Goal: Find specific page/section: Find specific page/section

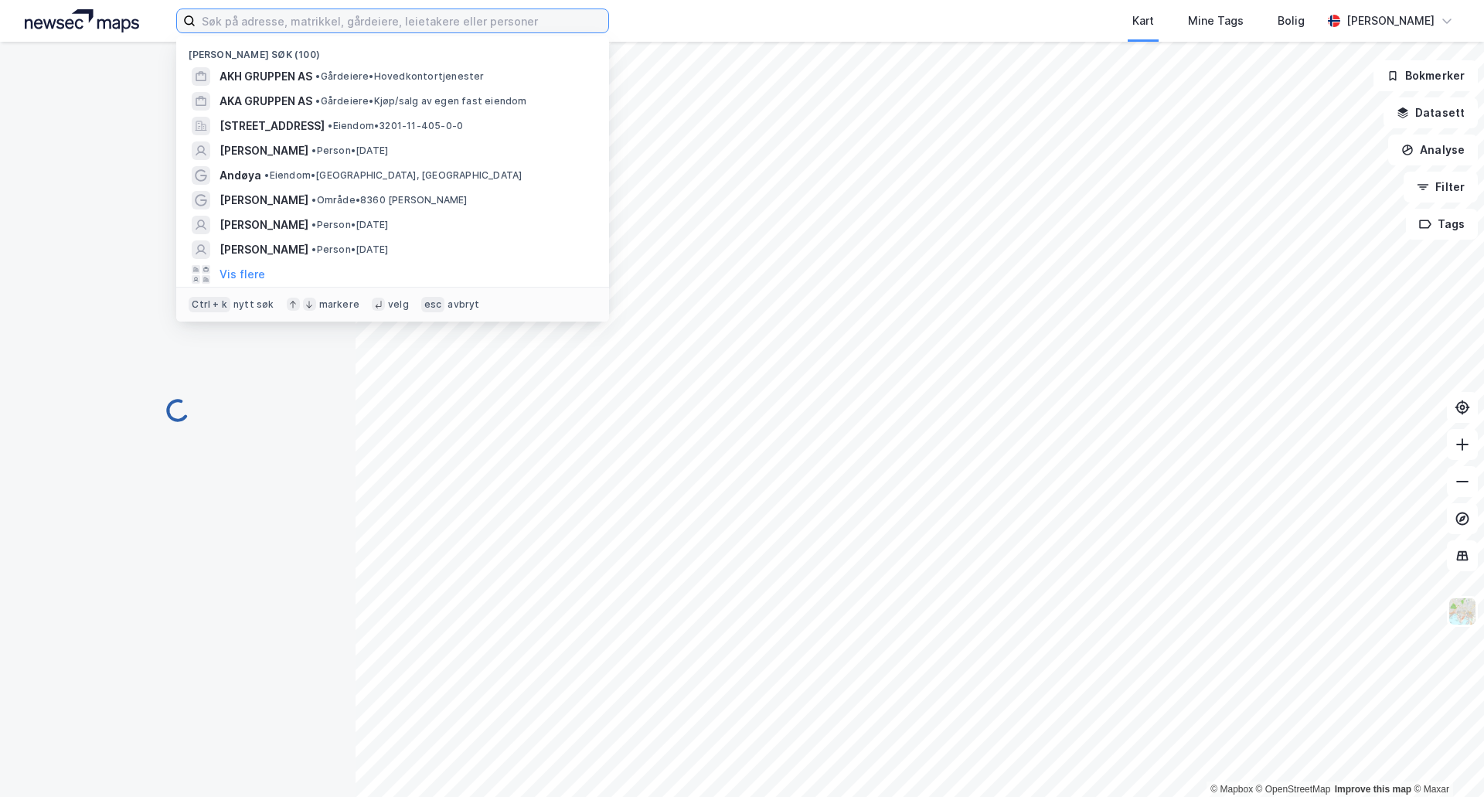
click at [377, 19] on input at bounding box center [402, 20] width 413 height 23
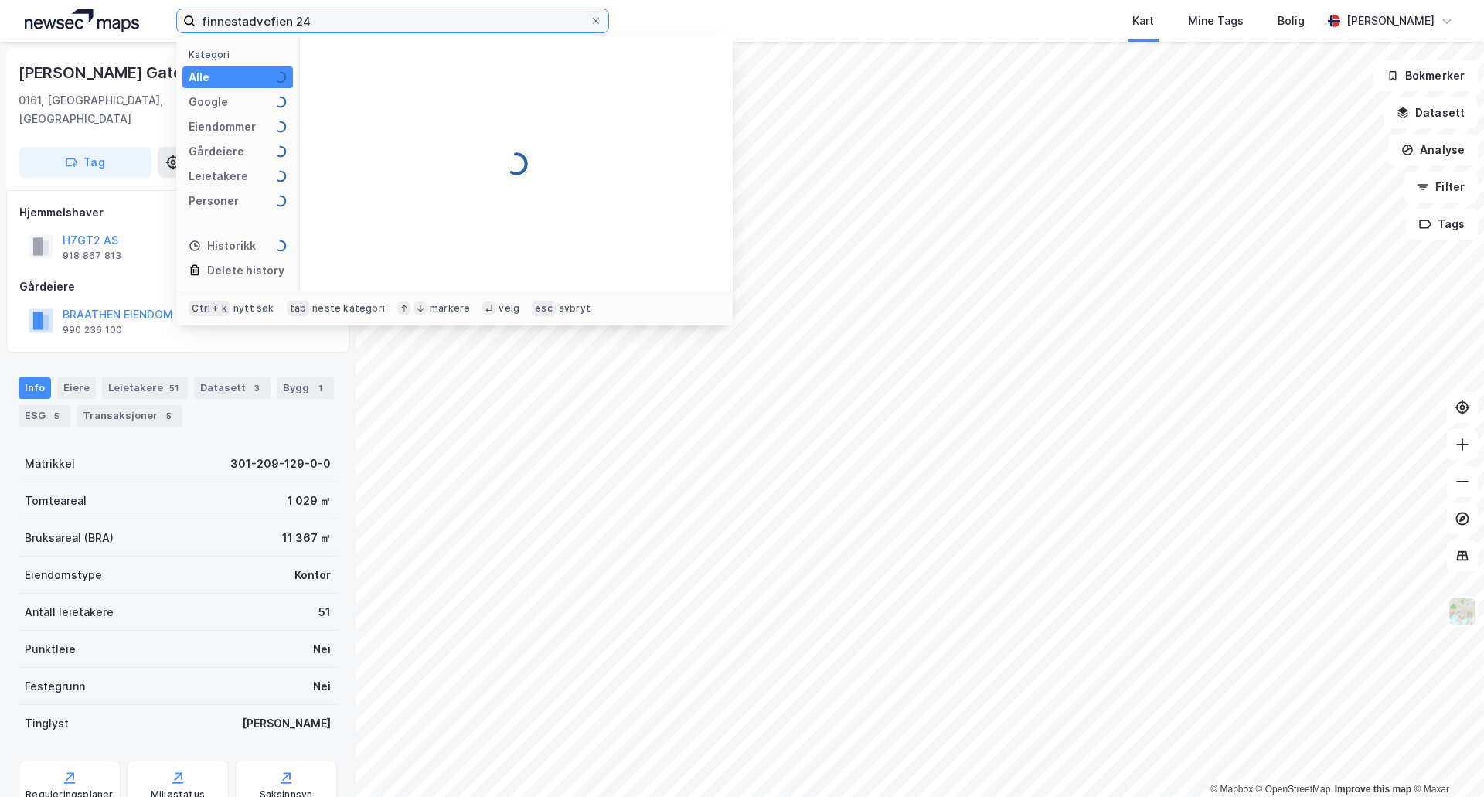
type input "finnestadvefien 24"
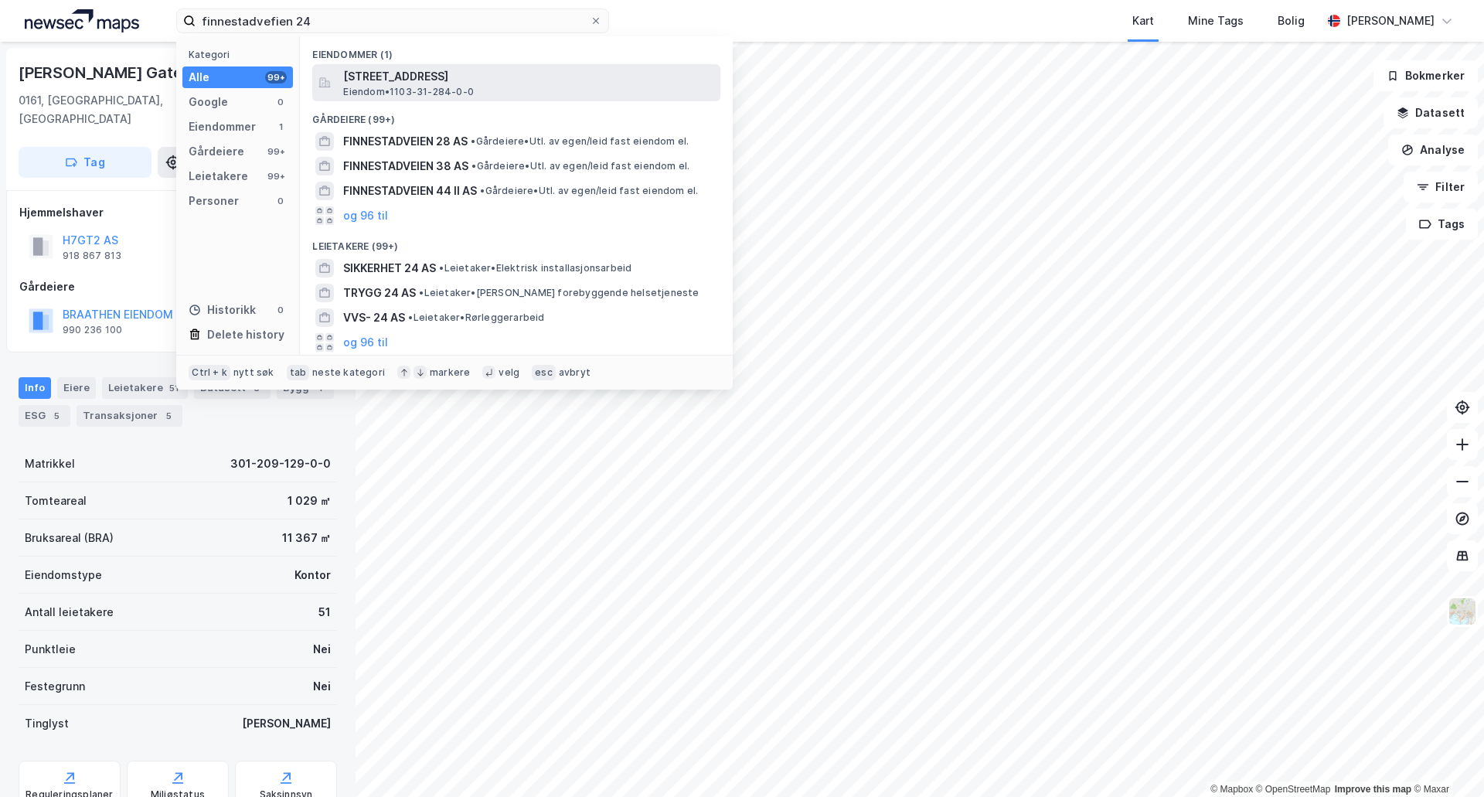
click at [441, 90] on span "Eiendom • 1103-31-284-0-0" at bounding box center [408, 92] width 131 height 12
